Goal: Transaction & Acquisition: Purchase product/service

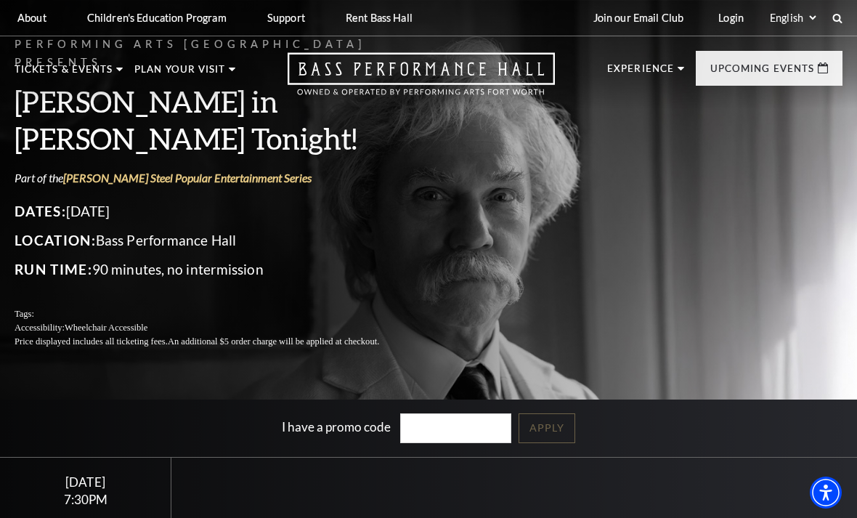
click at [632, 192] on img at bounding box center [543, 178] width 179 height 96
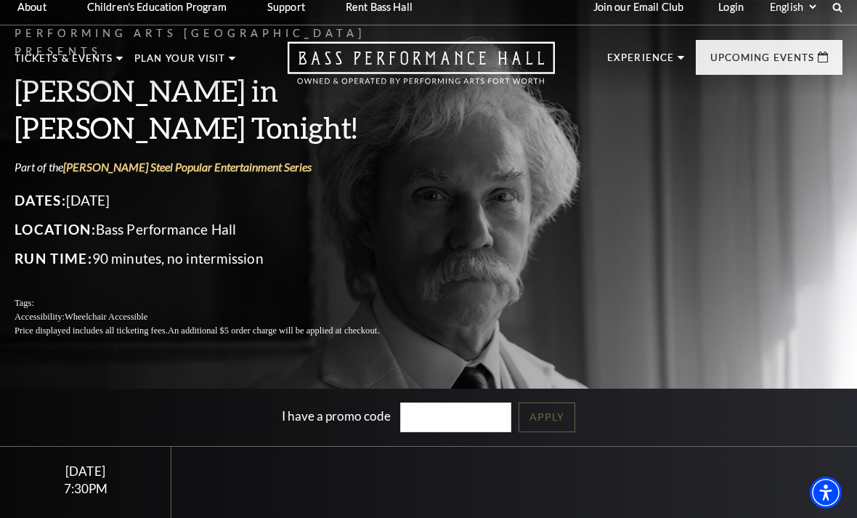
scroll to position [21, 0]
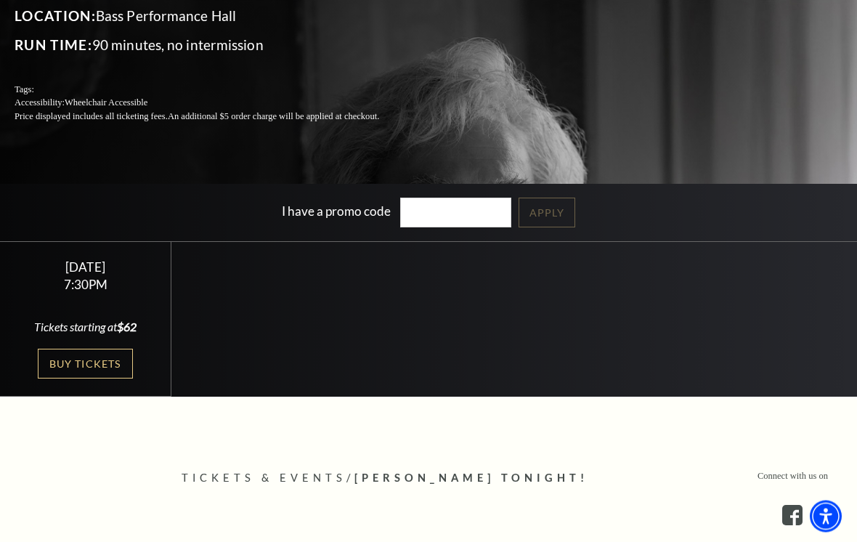
scroll to position [238, 0]
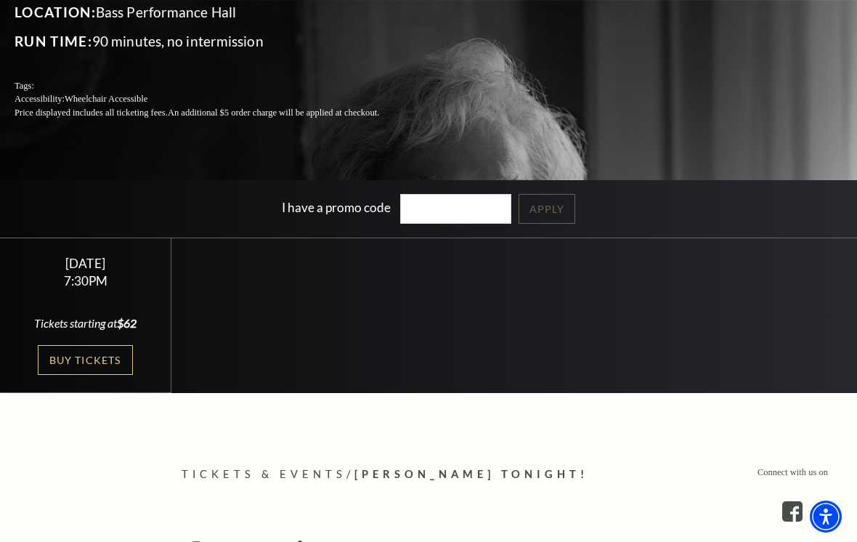
click at [114, 375] on link "Buy Tickets" at bounding box center [85, 360] width 94 height 30
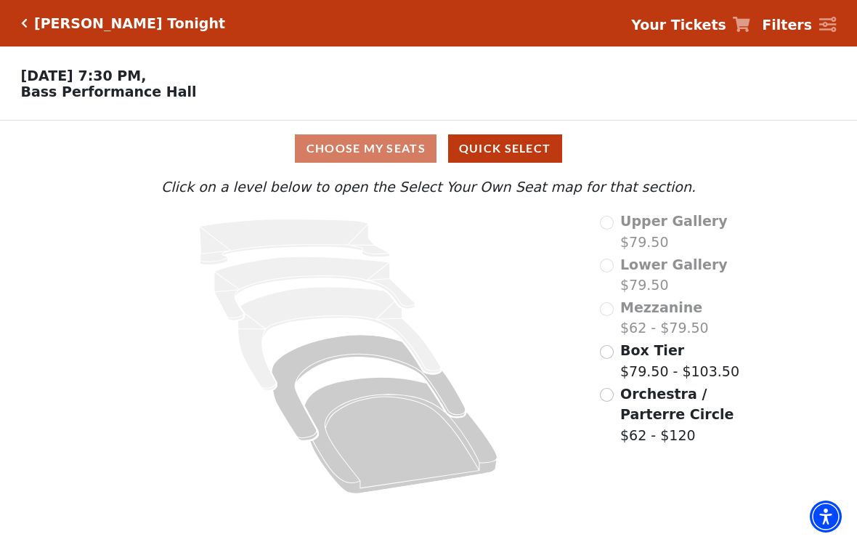
click at [410, 426] on icon "Orchestra / Parterre Circle - Seats Available: 517" at bounding box center [400, 436] width 192 height 116
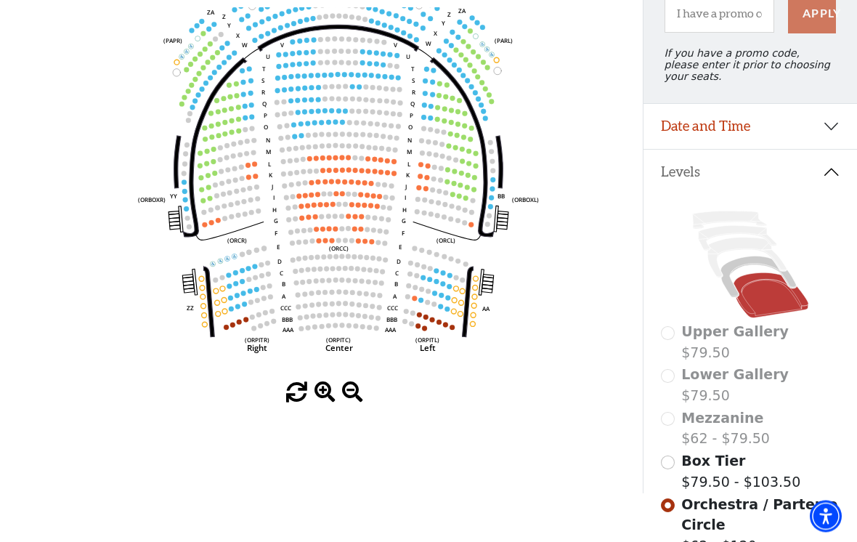
scroll to position [168, 0]
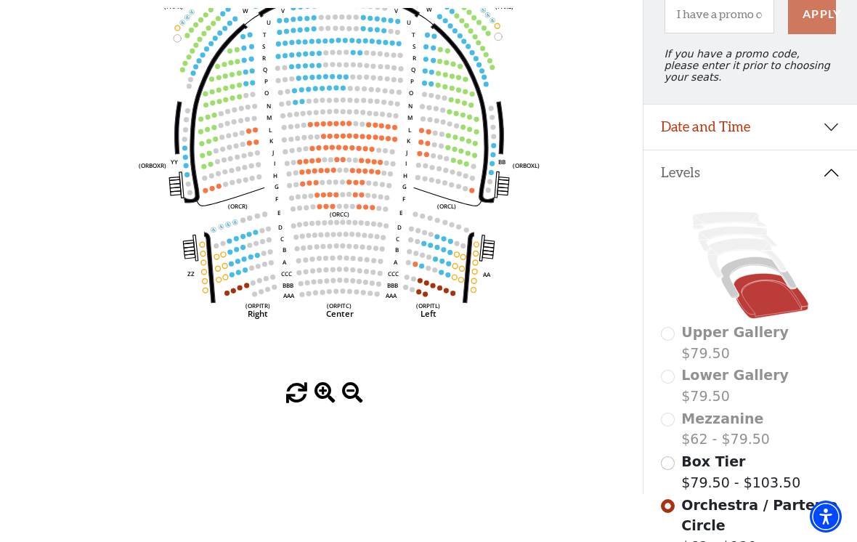
click at [449, 237] on icon "Left (ORPITL) Right (ORPITR) Center (ORPITC) ZZ AA YY BB ZA ZA (ORCL) (ORCR) (O…" at bounding box center [321, 195] width 579 height 375
click at [454, 241] on icon "Left (ORPITL) Right (ORPITR) Center (ORPITC) ZZ AA YY BB ZA ZA (ORCL) (ORCR) (O…" at bounding box center [321, 195] width 579 height 375
click at [451, 255] on circle at bounding box center [450, 252] width 5 height 5
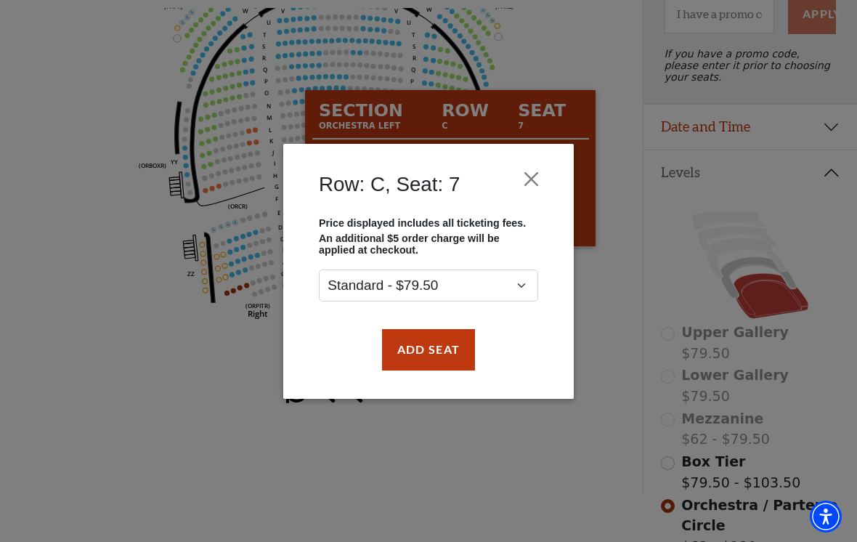
click at [538, 167] on button "Close" at bounding box center [532, 179] width 28 height 28
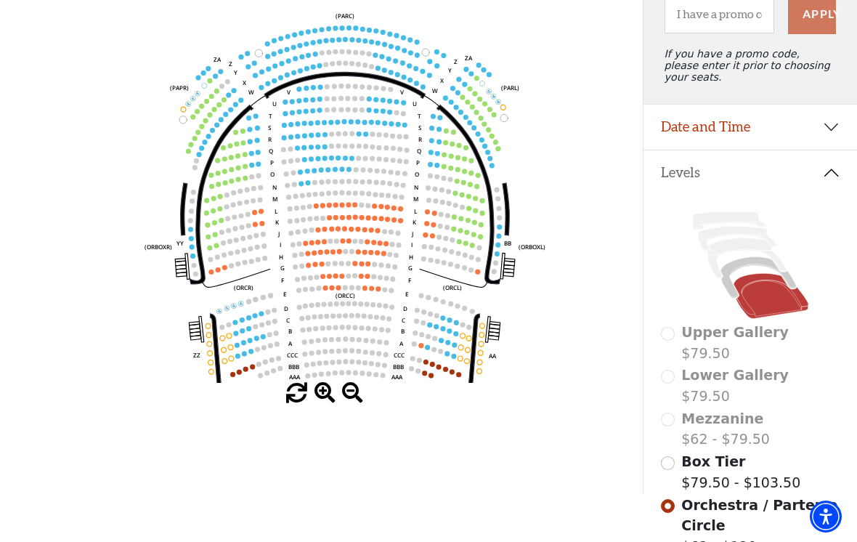
click at [259, 213] on circle at bounding box center [261, 210] width 5 height 5
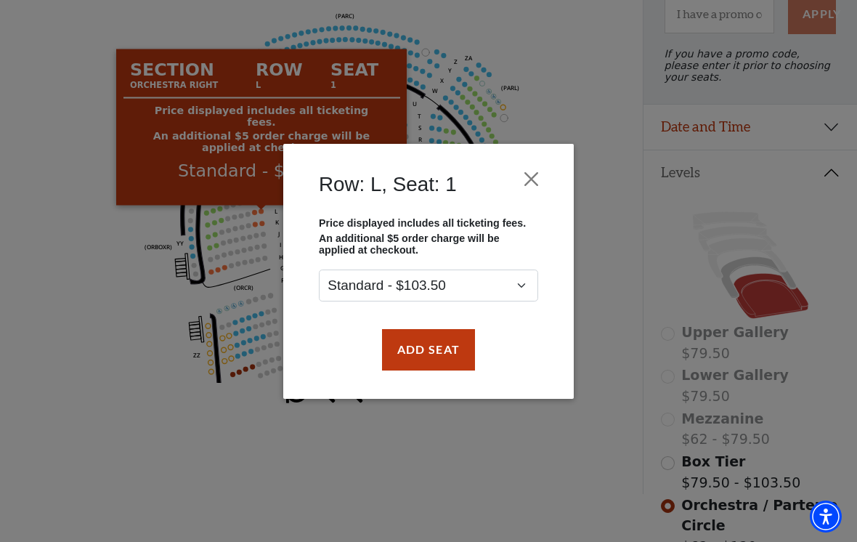
click at [529, 166] on button "Close" at bounding box center [532, 179] width 28 height 28
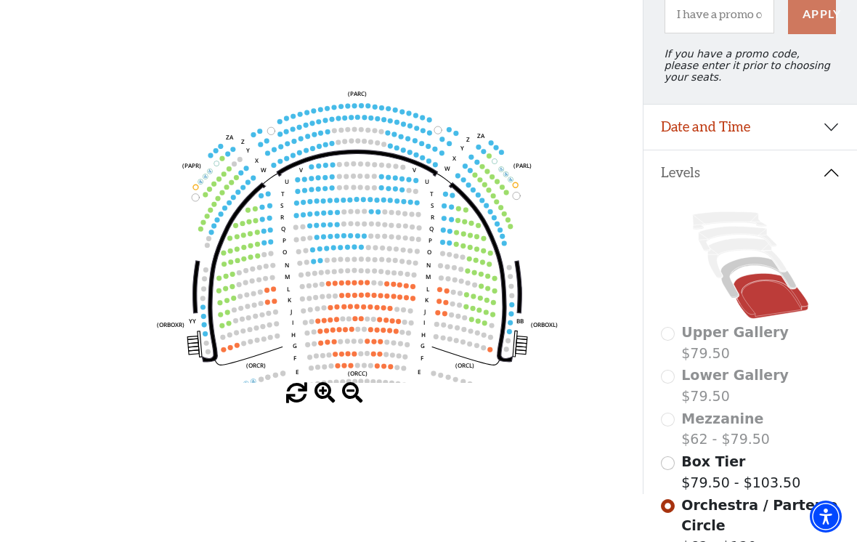
click at [476, 239] on circle at bounding box center [476, 236] width 5 height 5
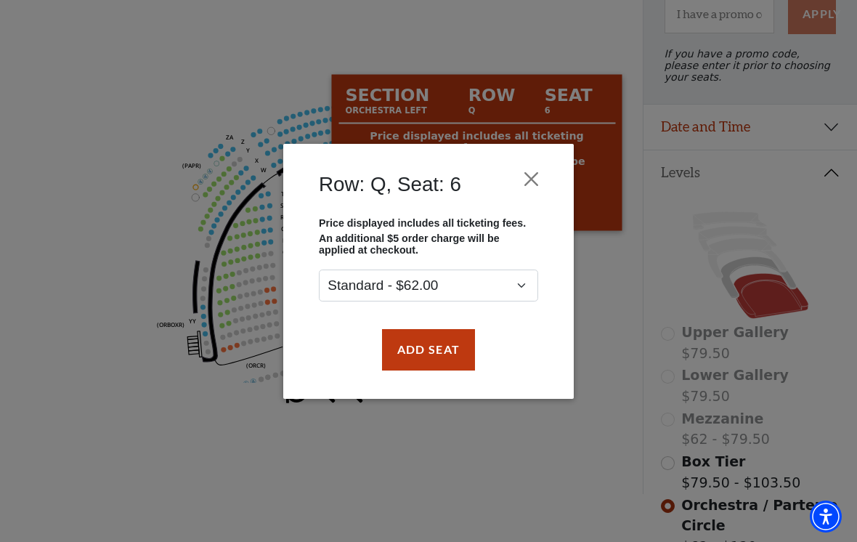
click at [540, 186] on button "Close" at bounding box center [532, 179] width 28 height 28
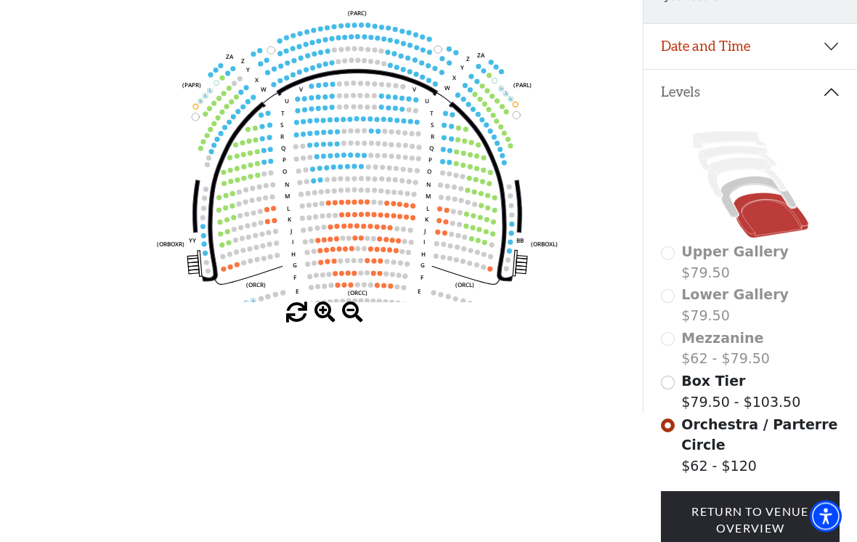
scroll to position [249, 0]
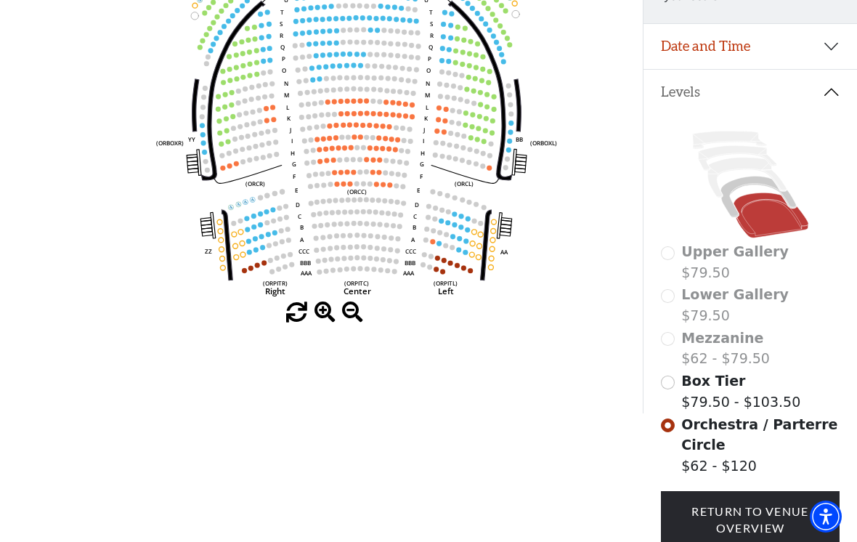
click at [446, 225] on circle at bounding box center [447, 222] width 5 height 5
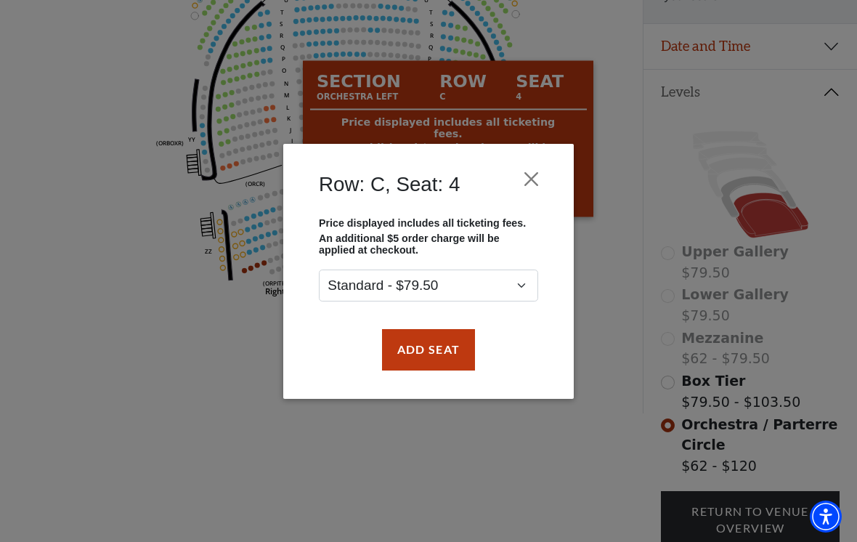
click at [536, 171] on button "Close" at bounding box center [532, 179] width 28 height 28
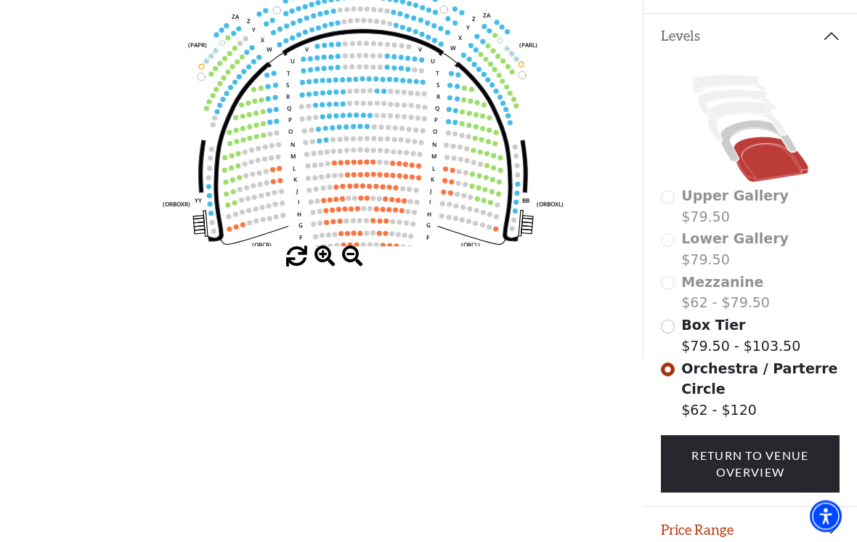
scroll to position [303, 0]
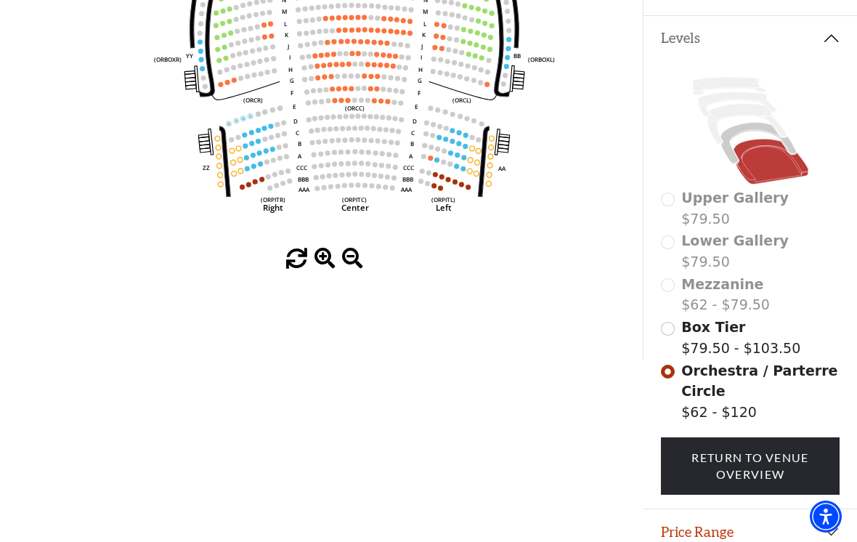
click at [444, 189] on icon "Left (ORPITL) Right (ORPITR) Center (ORPITC) ZZ AA YY BB ZA ZA (ORCL) (ORCR) (O…" at bounding box center [321, 61] width 579 height 375
click at [455, 176] on icon "Left (ORPITL) Right (ORPITR) Center (ORPITC) ZZ AA YY BB ZA ZA (ORCL) (ORCR) (O…" at bounding box center [321, 61] width 579 height 375
click at [455, 184] on circle at bounding box center [454, 181] width 5 height 5
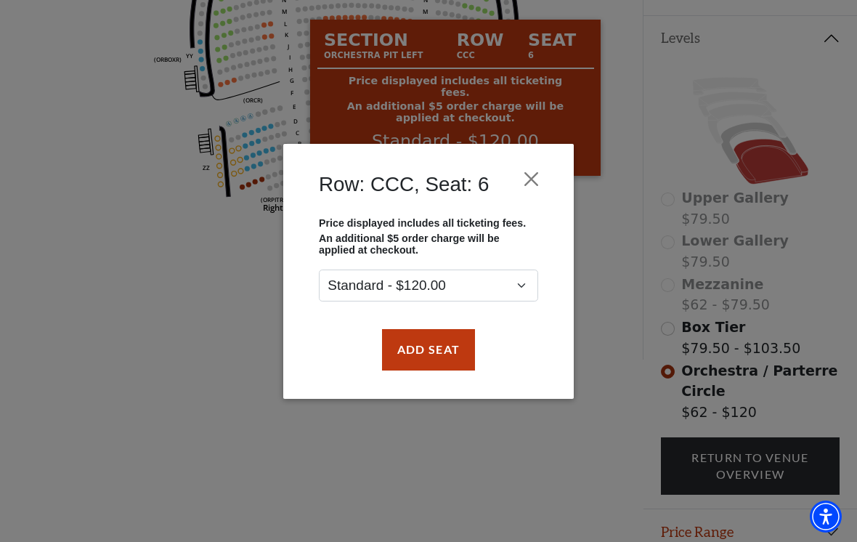
click at [537, 165] on button "Close" at bounding box center [532, 179] width 28 height 28
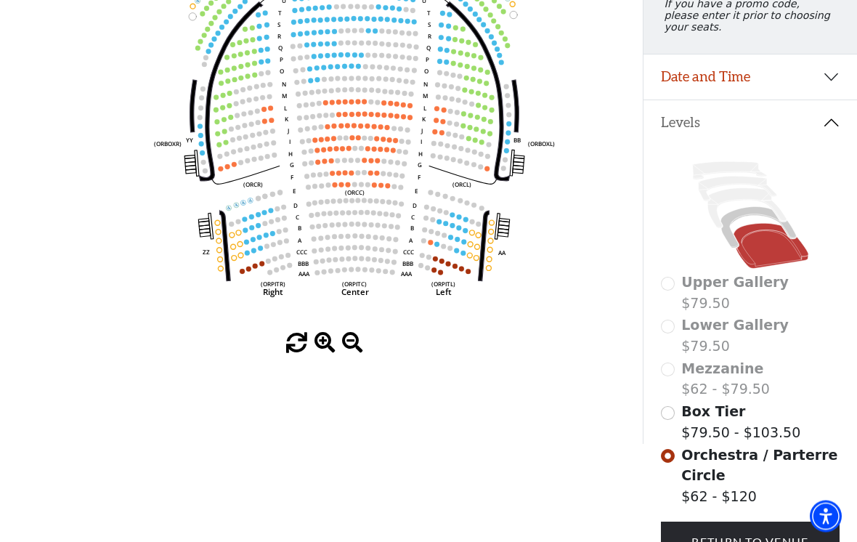
scroll to position [218, 0]
click at [237, 174] on icon "Left (ORPITL) Right (ORPITR) Center (ORPITC) ZZ AA YY BB ZA ZA (ORCL) (ORCR) (O…" at bounding box center [321, 146] width 579 height 375
click at [235, 168] on circle at bounding box center [234, 165] width 5 height 5
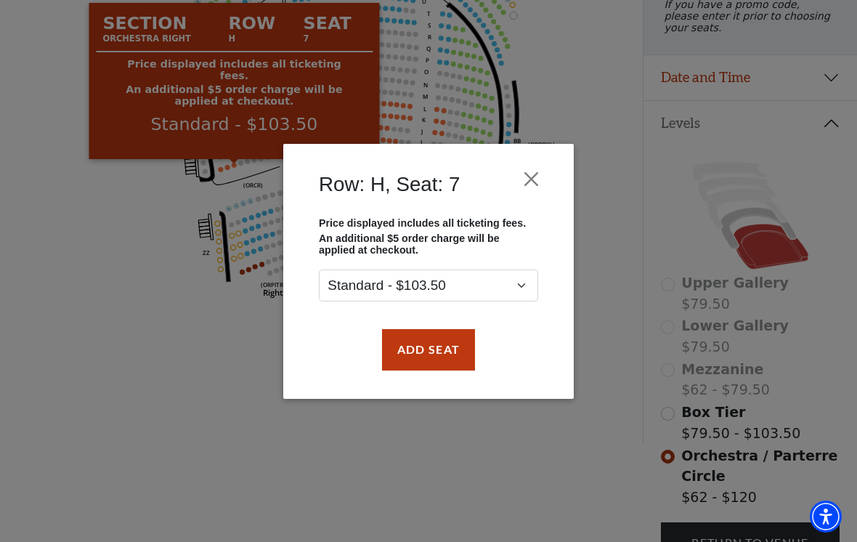
click at [545, 163] on div "Row: H, Seat: 7" at bounding box center [428, 187] width 247 height 59
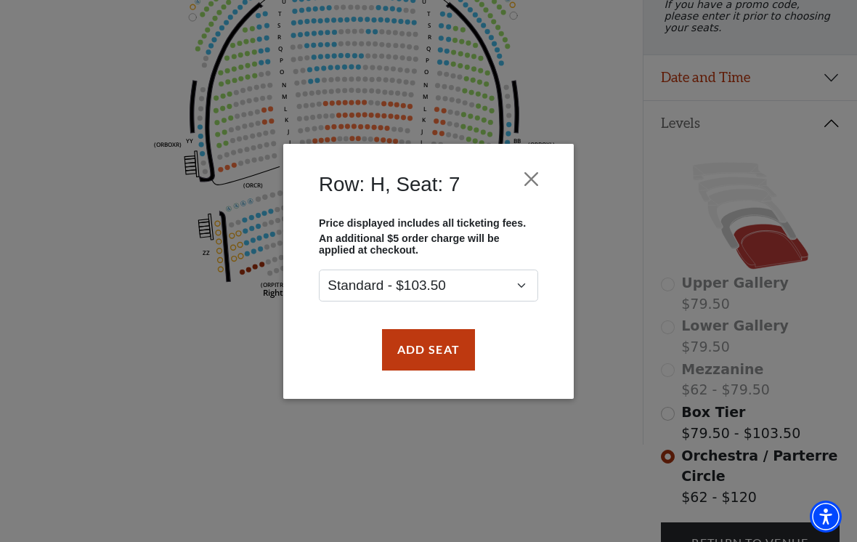
click at [543, 176] on button "Close" at bounding box center [532, 179] width 28 height 28
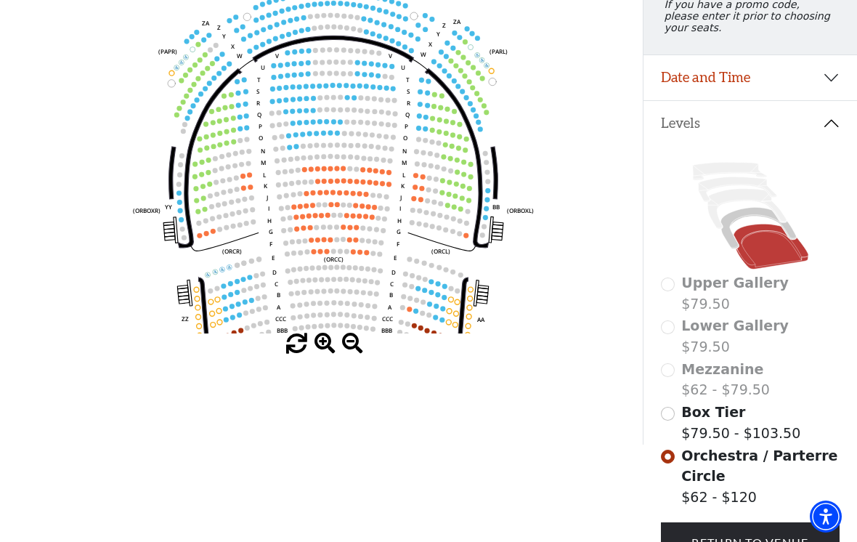
click at [677, 415] on div "Box Tier $79.50 - $103.50" at bounding box center [750, 422] width 179 height 41
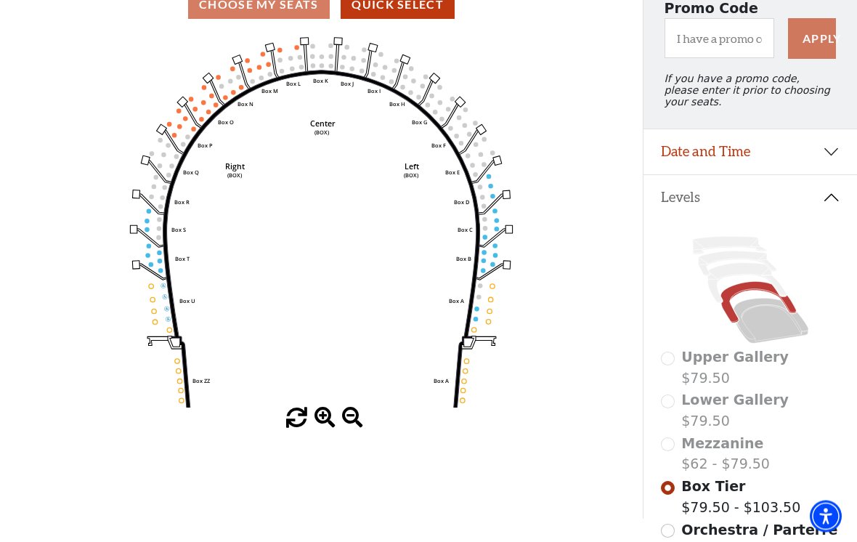
scroll to position [142, 0]
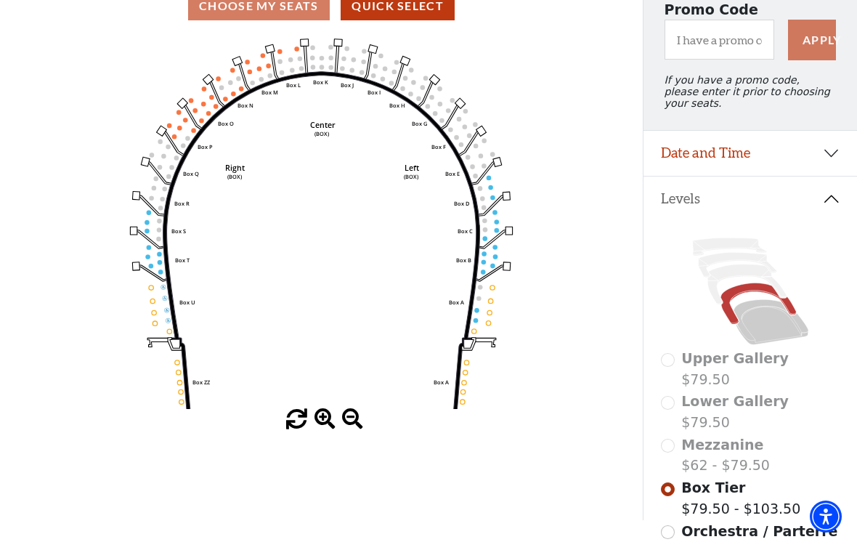
click at [732, 452] on span "Mezzanine" at bounding box center [722, 444] width 82 height 16
click at [676, 450] on div "Mezzanine $62 - $79.50" at bounding box center [750, 454] width 179 height 41
click at [683, 444] on span "Mezzanine" at bounding box center [722, 444] width 82 height 16
click at [668, 446] on div "Mezzanine $62 - $79.50" at bounding box center [750, 454] width 179 height 41
click at [672, 460] on div "Mezzanine $62 - $79.50" at bounding box center [750, 454] width 179 height 41
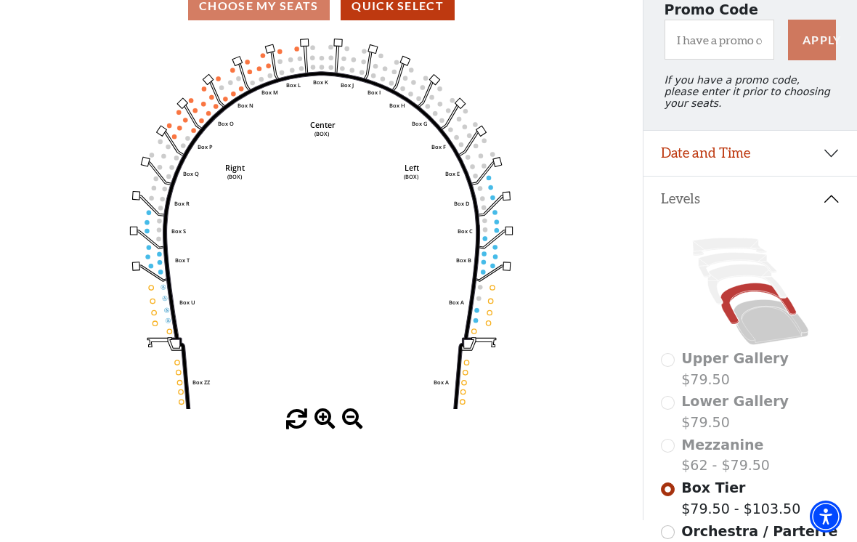
click at [720, 446] on span "Mezzanine" at bounding box center [722, 444] width 82 height 16
click at [724, 452] on span "Mezzanine" at bounding box center [722, 444] width 82 height 16
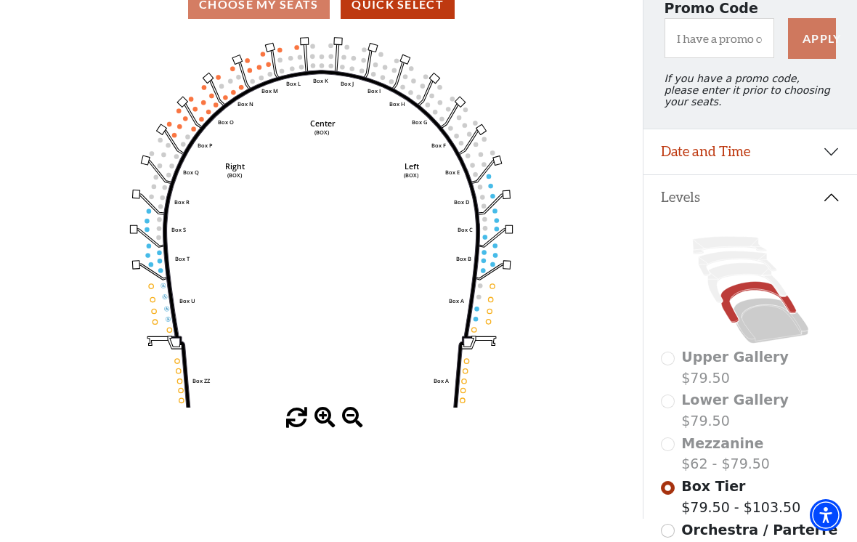
scroll to position [144, 0]
click at [678, 359] on div "Upper Gallery $79.50" at bounding box center [750, 366] width 179 height 41
click at [725, 407] on span "Lower Gallery" at bounding box center [734, 399] width 107 height 16
click at [735, 429] on label "Lower Gallery $79.50" at bounding box center [734, 409] width 107 height 41
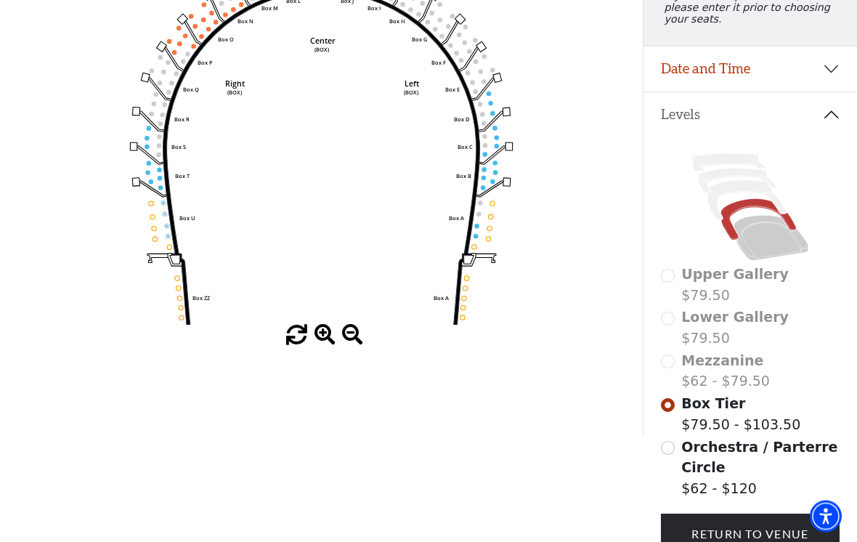
scroll to position [227, 0]
click at [667, 452] on input "Orchestra / Parterre Circle$62 - $120\a" at bounding box center [668, 448] width 14 height 14
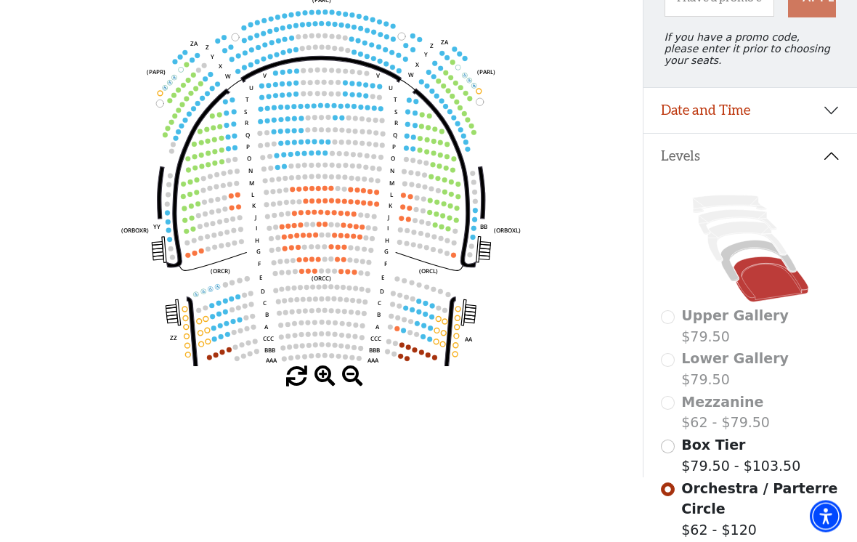
scroll to position [203, 0]
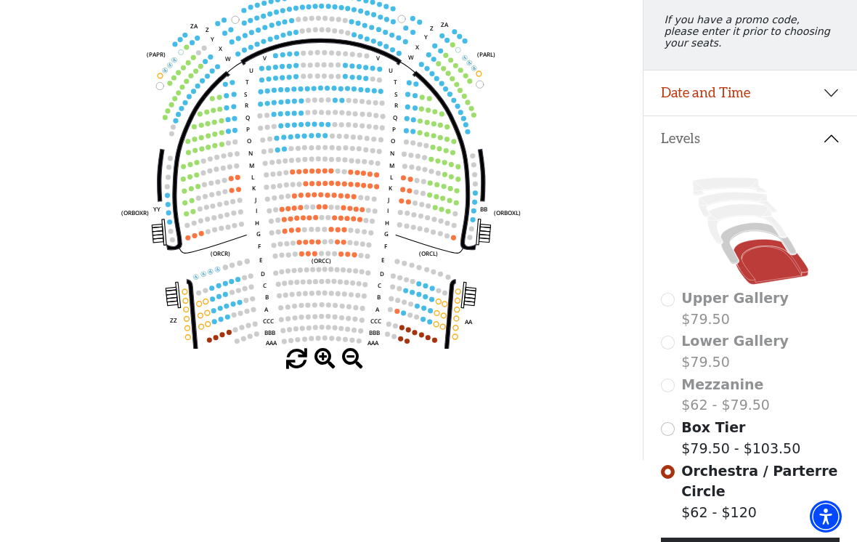
click at [676, 309] on div "Upper Gallery $79.50" at bounding box center [750, 308] width 179 height 41
click at [678, 313] on div "Upper Gallery $79.50" at bounding box center [750, 308] width 179 height 41
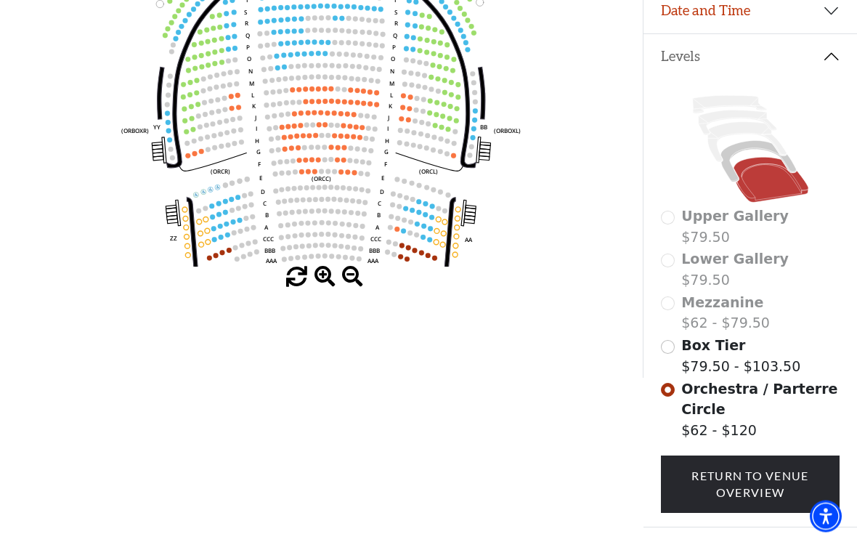
scroll to position [285, 0]
click at [677, 261] on div "Lower Gallery $79.50" at bounding box center [750, 268] width 179 height 41
click at [677, 312] on div "Mezzanine $62 - $79.50" at bounding box center [750, 312] width 179 height 41
click at [675, 302] on div "Mezzanine $62 - $79.50" at bounding box center [750, 312] width 179 height 41
click at [680, 306] on div "Mezzanine $62 - $79.50" at bounding box center [750, 312] width 179 height 41
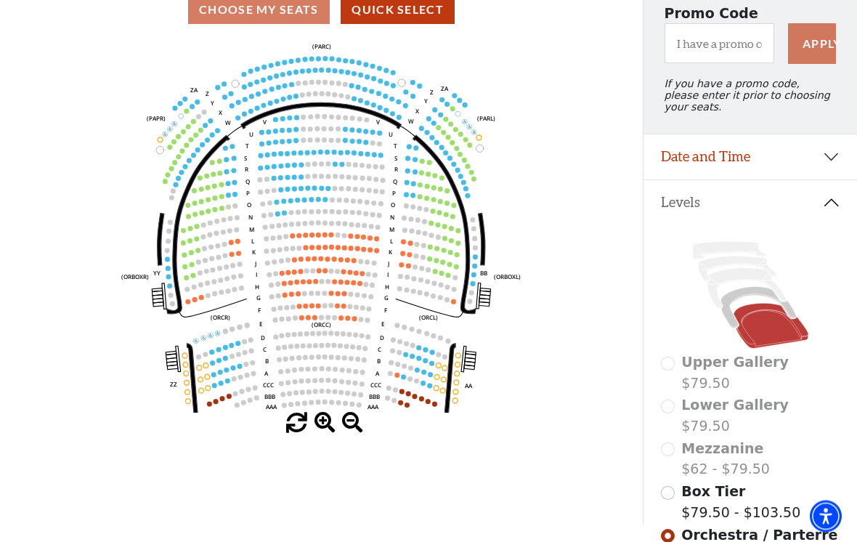
scroll to position [139, 0]
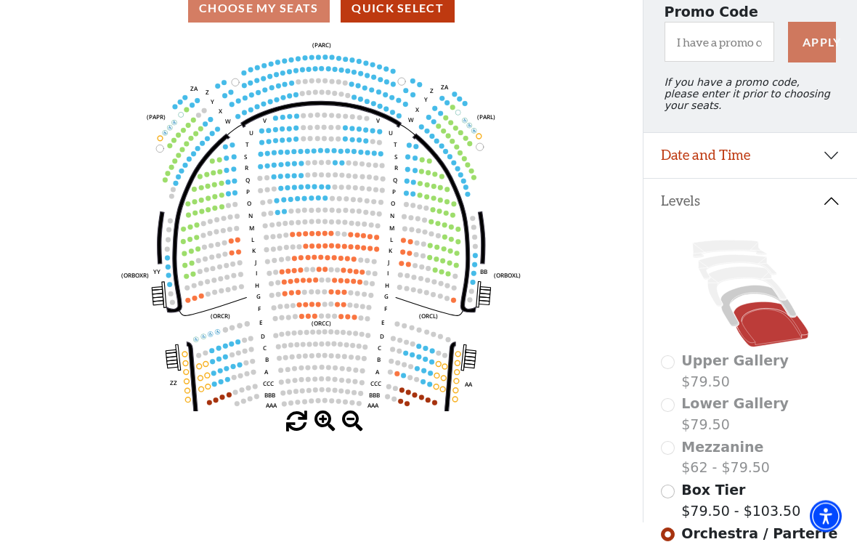
click at [307, 176] on circle at bounding box center [308, 175] width 5 height 5
click at [288, 167] on circle at bounding box center [287, 164] width 5 height 5
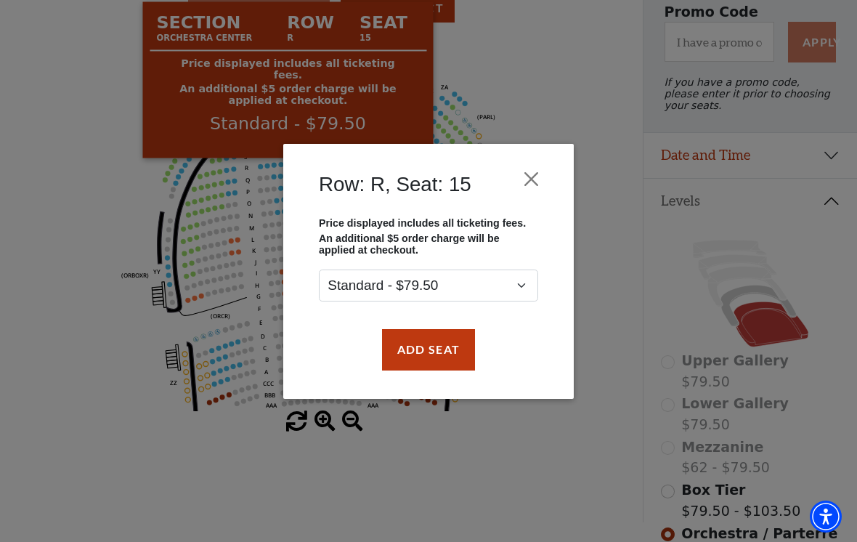
click at [538, 174] on button "Close" at bounding box center [532, 179] width 28 height 28
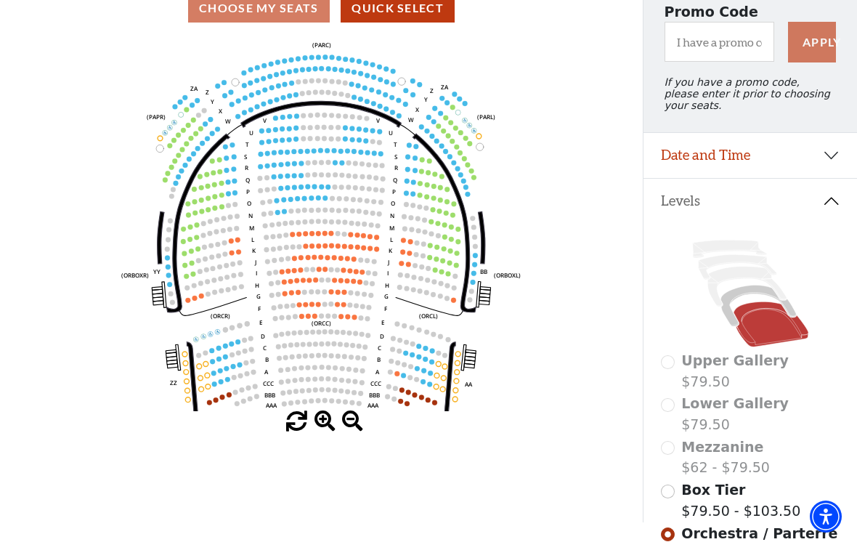
click at [367, 104] on circle at bounding box center [367, 101] width 5 height 5
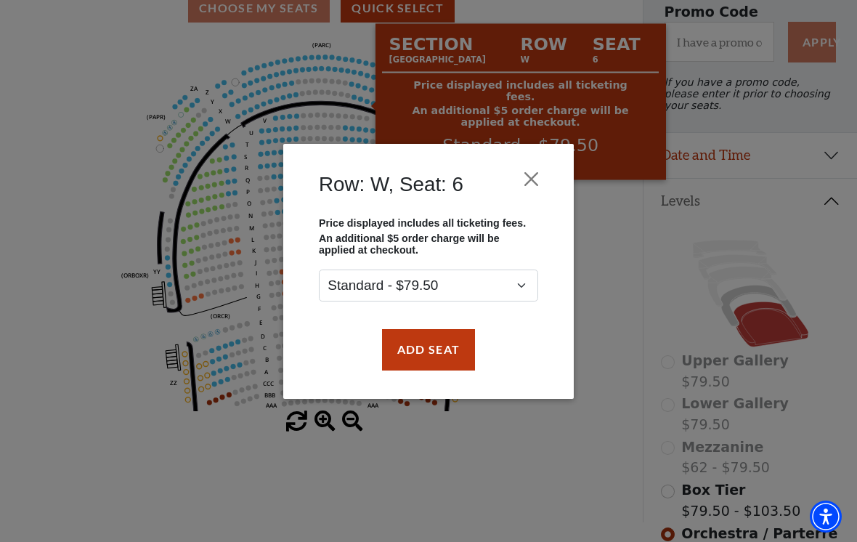
click at [540, 178] on button "Close" at bounding box center [532, 179] width 28 height 28
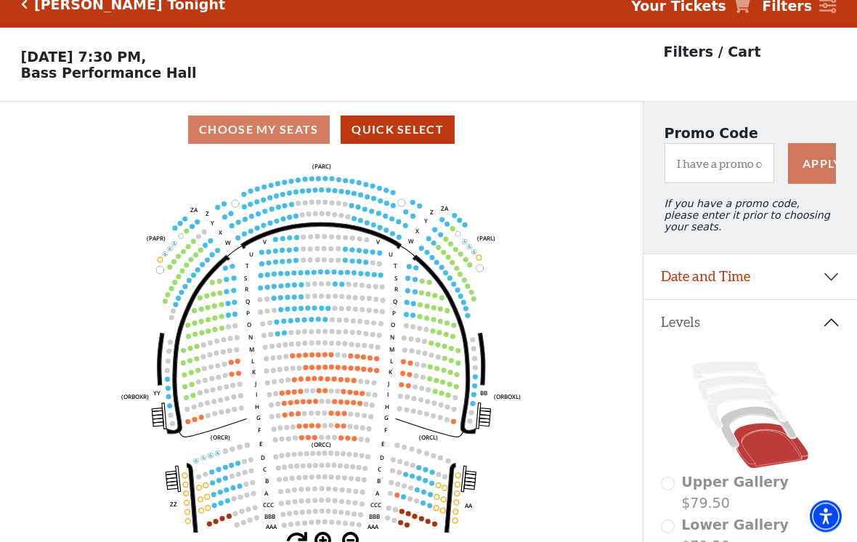
scroll to position [19, 0]
